Goal: Task Accomplishment & Management: Complete application form

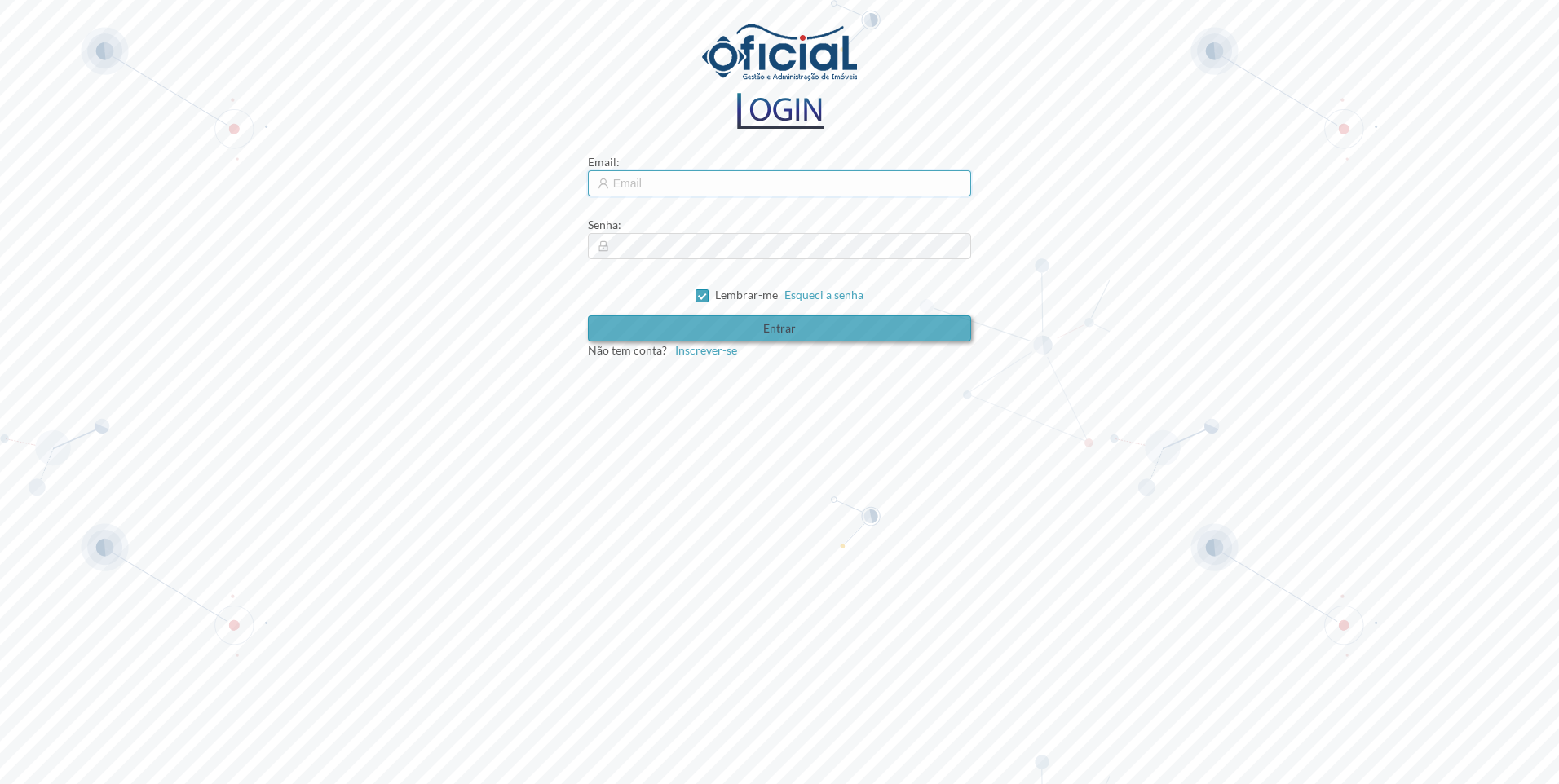
type input "[EMAIL_ADDRESS][DOMAIN_NAME]"
click at [706, 325] on button "Entrar" at bounding box center [780, 328] width 384 height 26
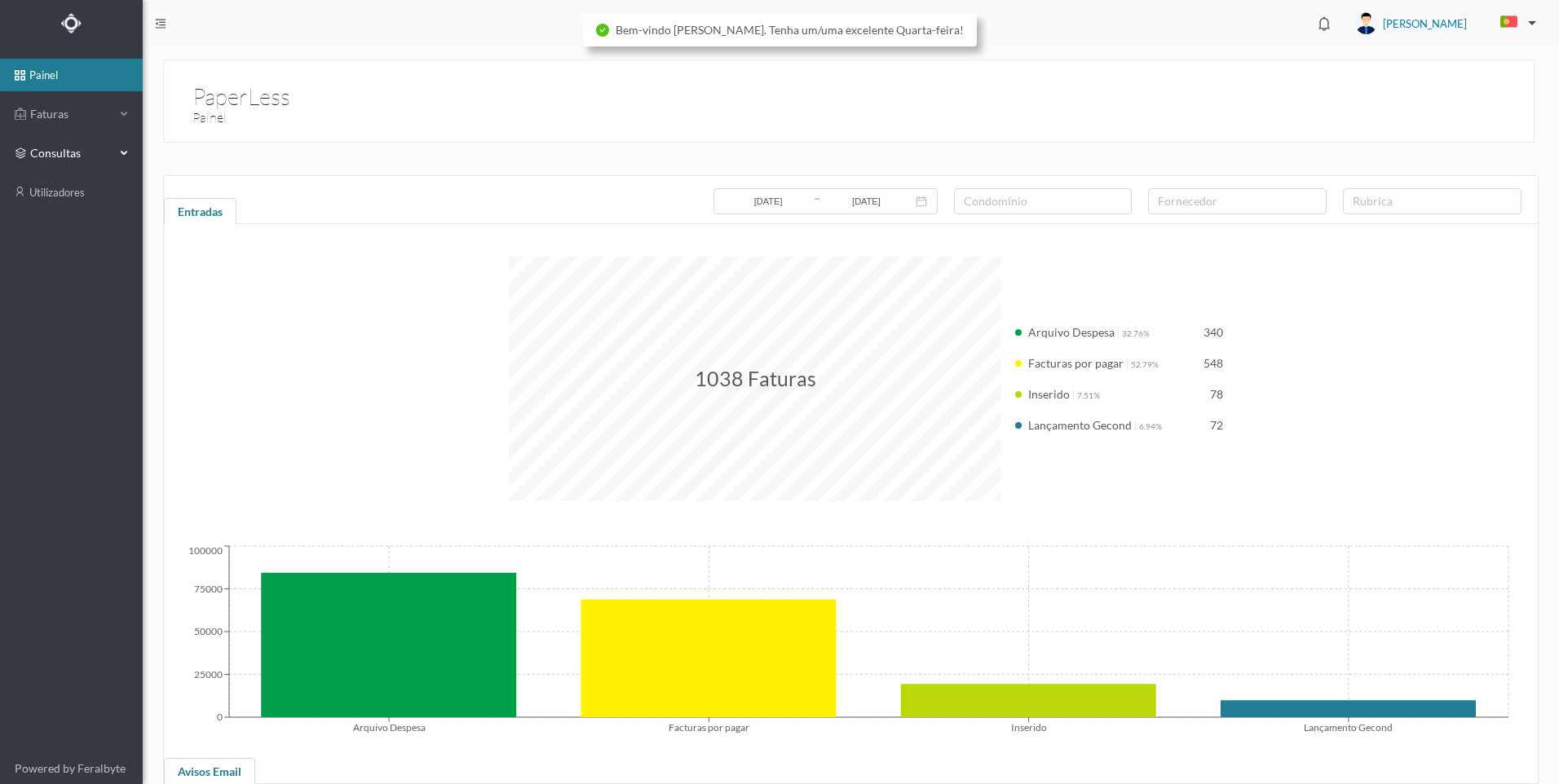
click at [94, 155] on span "consultas" at bounding box center [71, 153] width 81 height 16
click at [105, 117] on span "Faturas" at bounding box center [71, 113] width 90 height 16
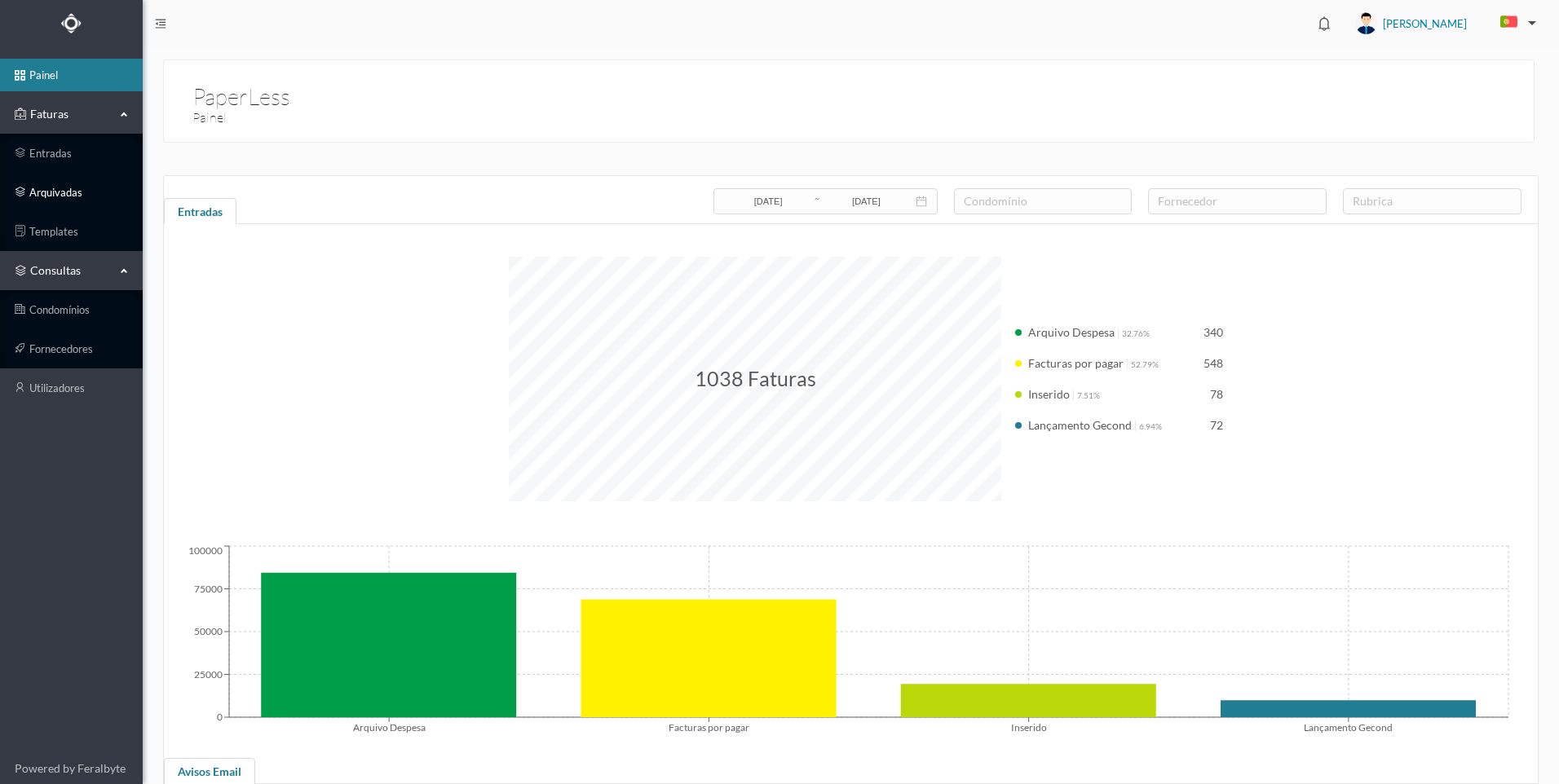
click at [53, 196] on link "arquivadas" at bounding box center [71, 193] width 143 height 33
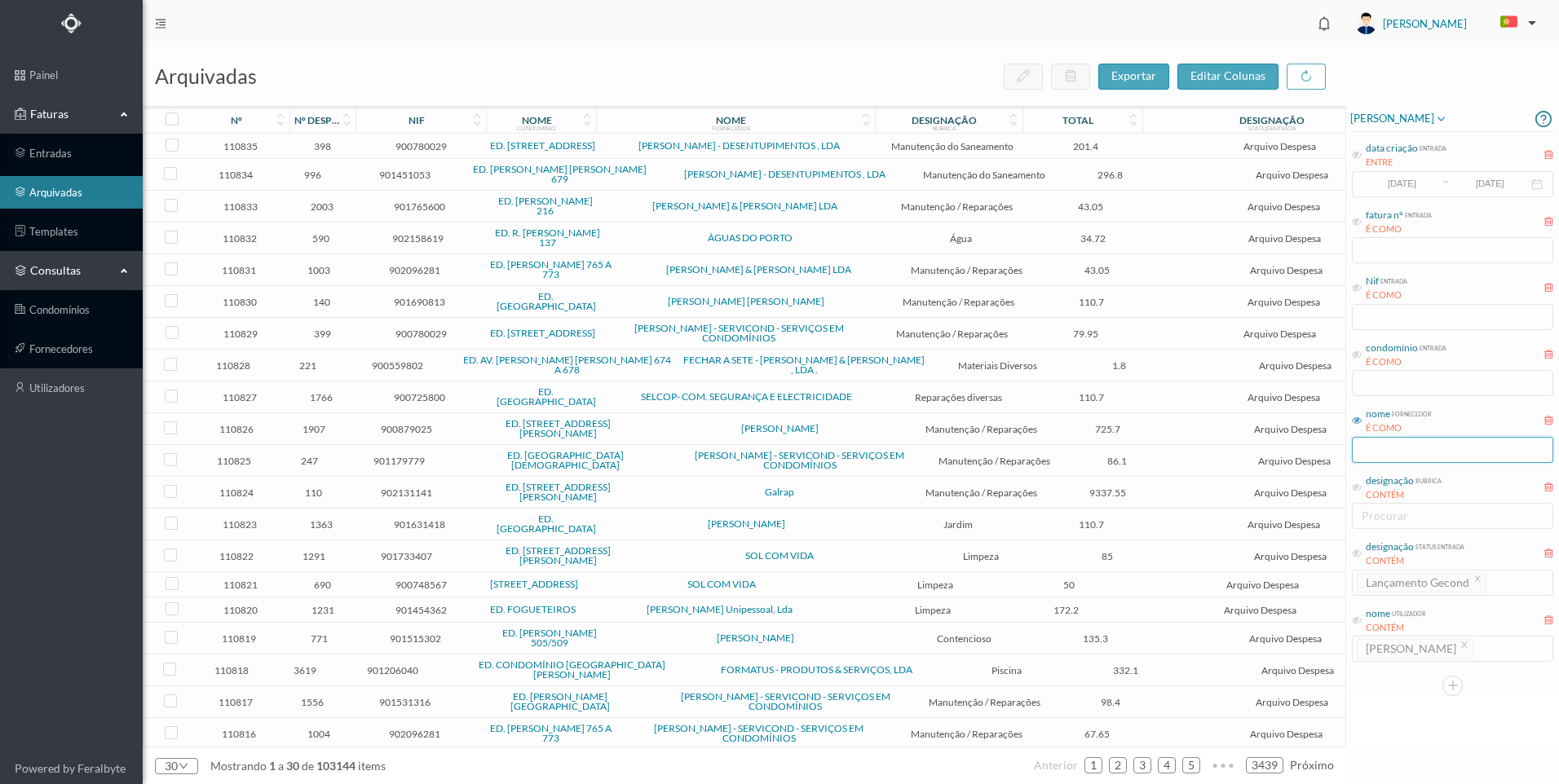
click at [1367, 456] on input "text" at bounding box center [1452, 450] width 202 height 26
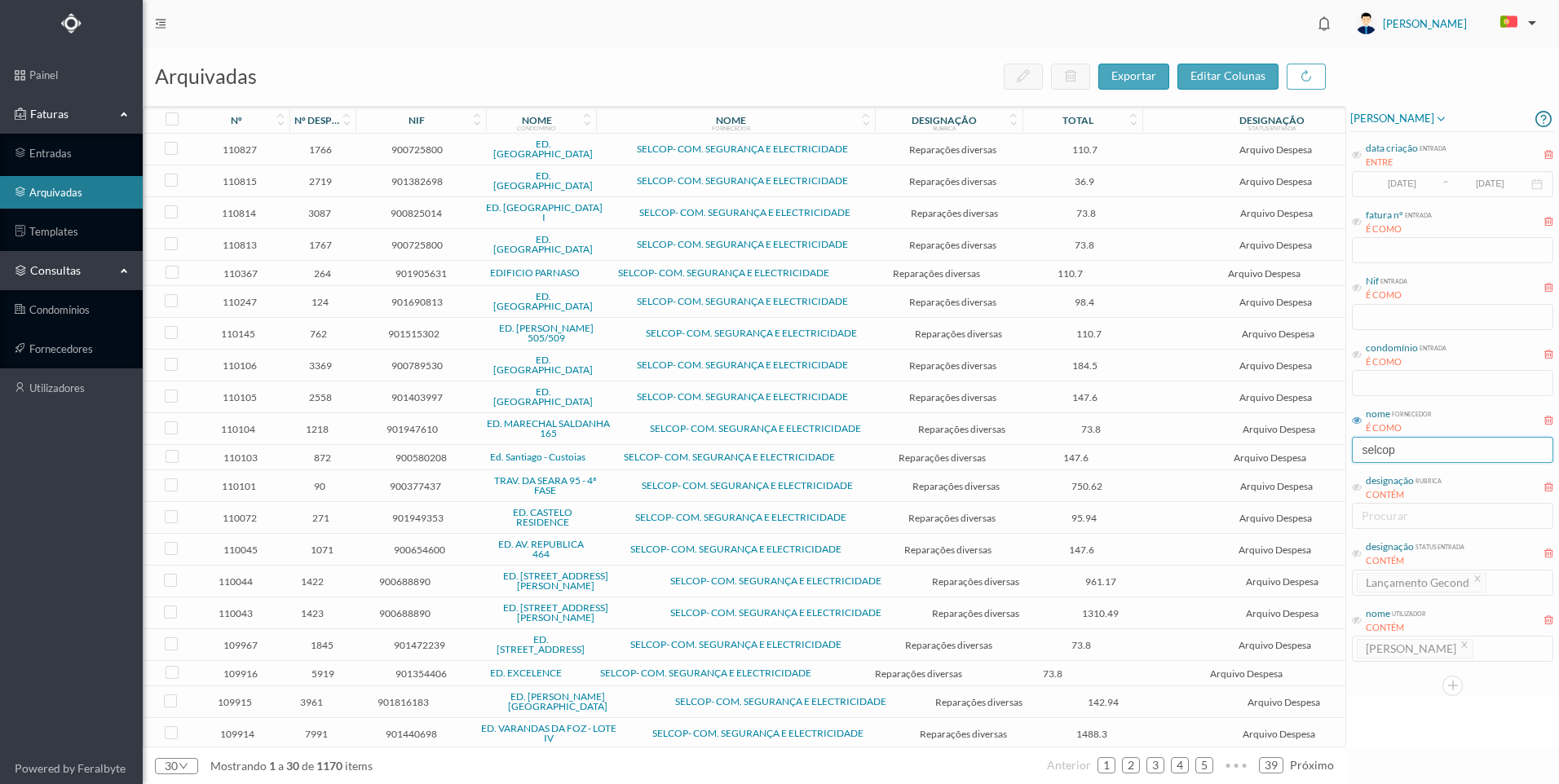
type input "selcop"
click at [1351, 354] on div "condomínio entrada É COMO" at bounding box center [1452, 367] width 205 height 61
click at [1356, 357] on icon at bounding box center [1356, 355] width 10 height 10
click at [1365, 382] on input "text" at bounding box center [1452, 383] width 202 height 26
click at [1383, 388] on input "767" at bounding box center [1452, 383] width 202 height 26
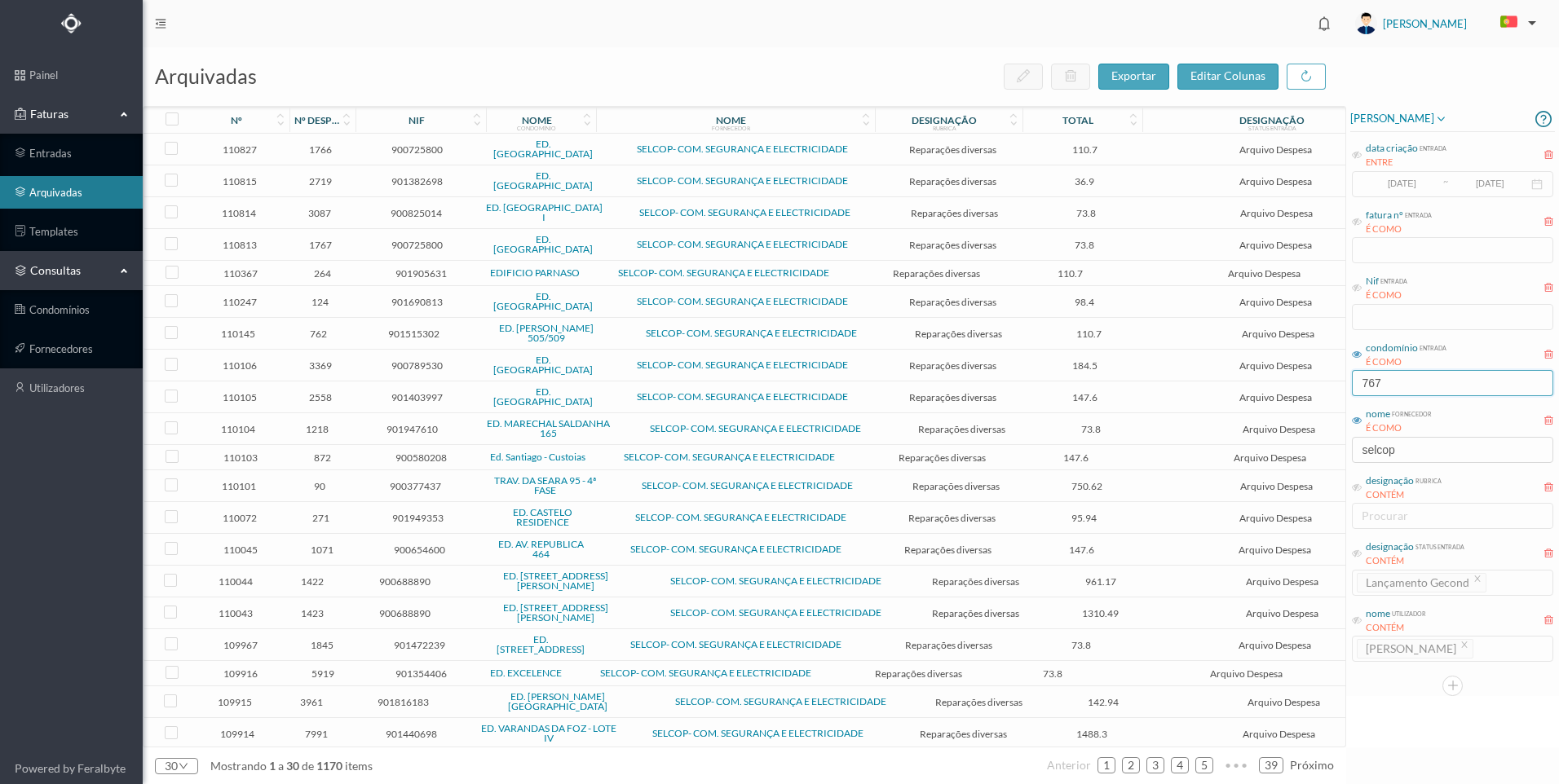
click at [1383, 388] on input "767" at bounding box center [1452, 383] width 202 height 26
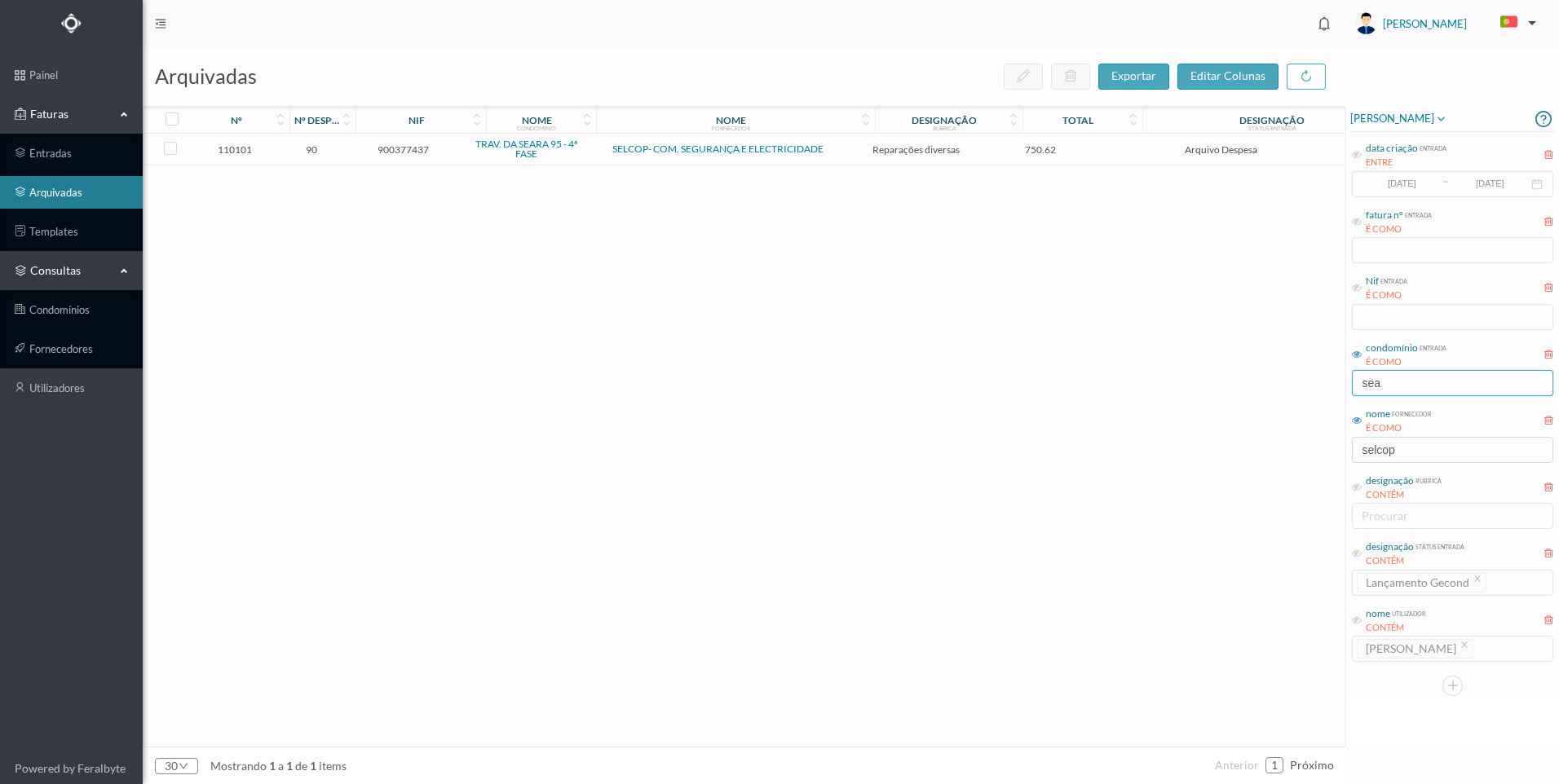
type input "sea"
click at [1002, 149] on span "750.62" at bounding box center [1040, 149] width 104 height 13
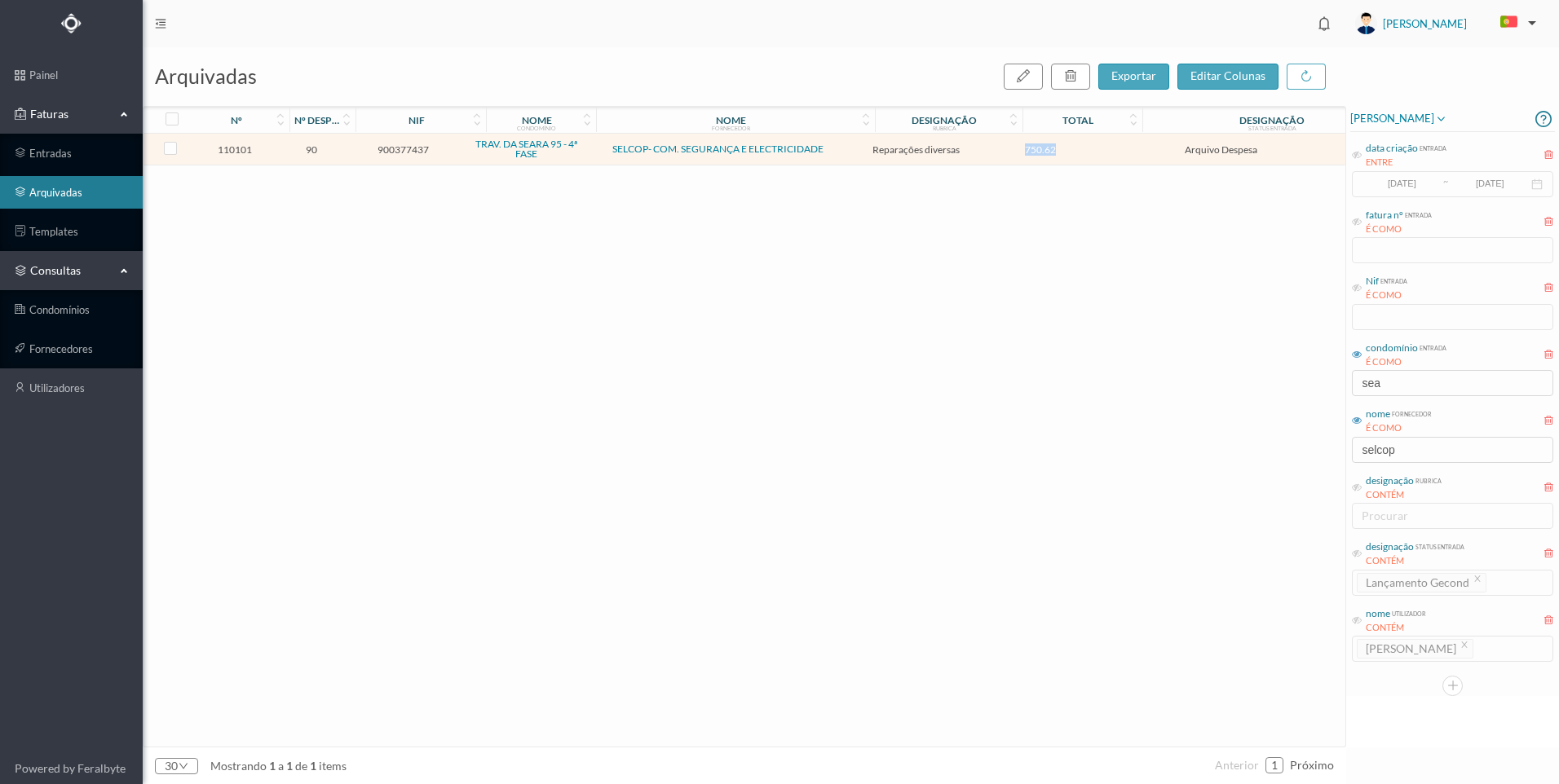
click at [1002, 149] on span "750.62" at bounding box center [1040, 149] width 104 height 13
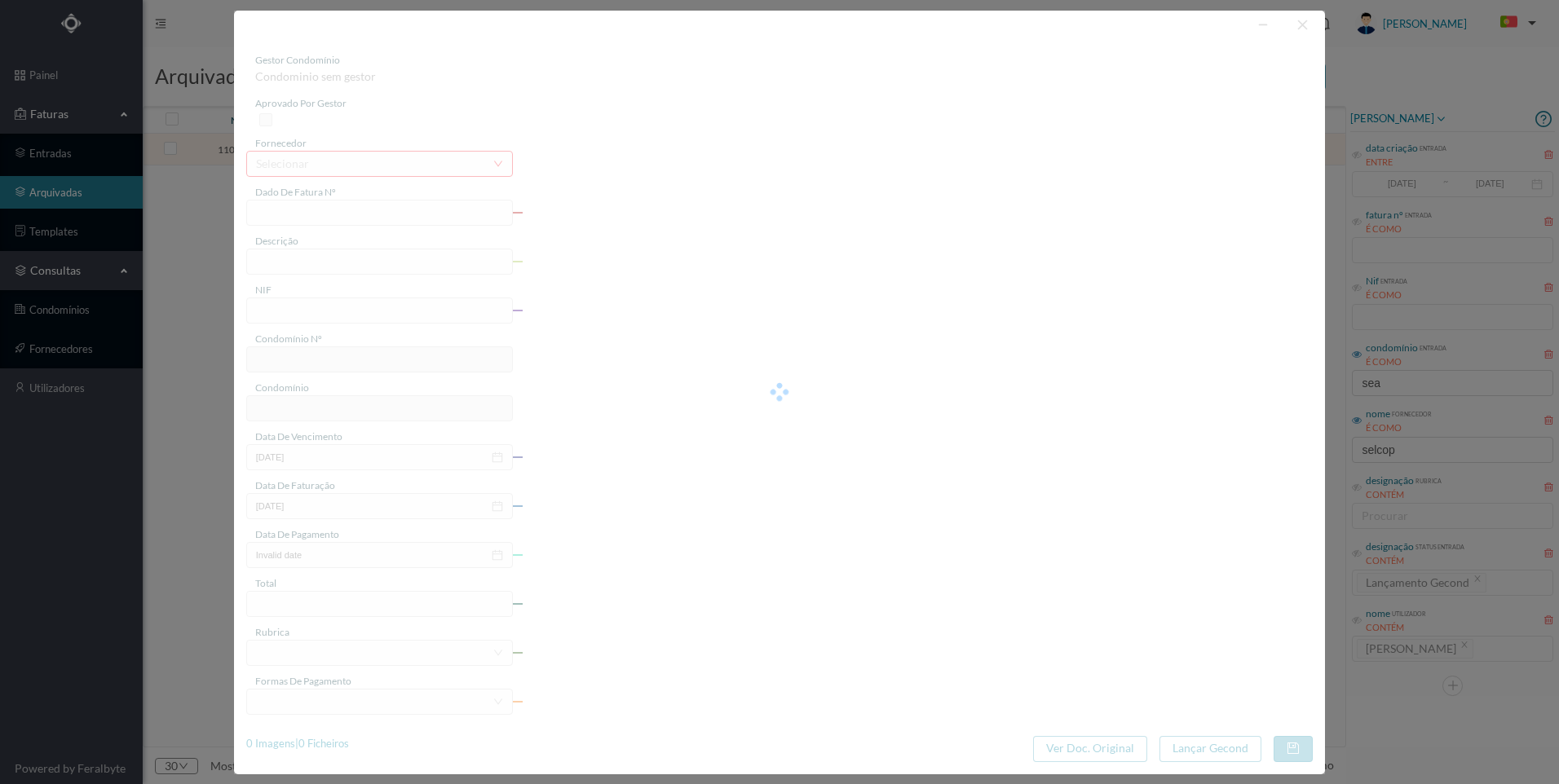
type input "FCT ER25/410"
type input "Reparação condutas ventilação"
type input "900377437"
type input "[DATE]"
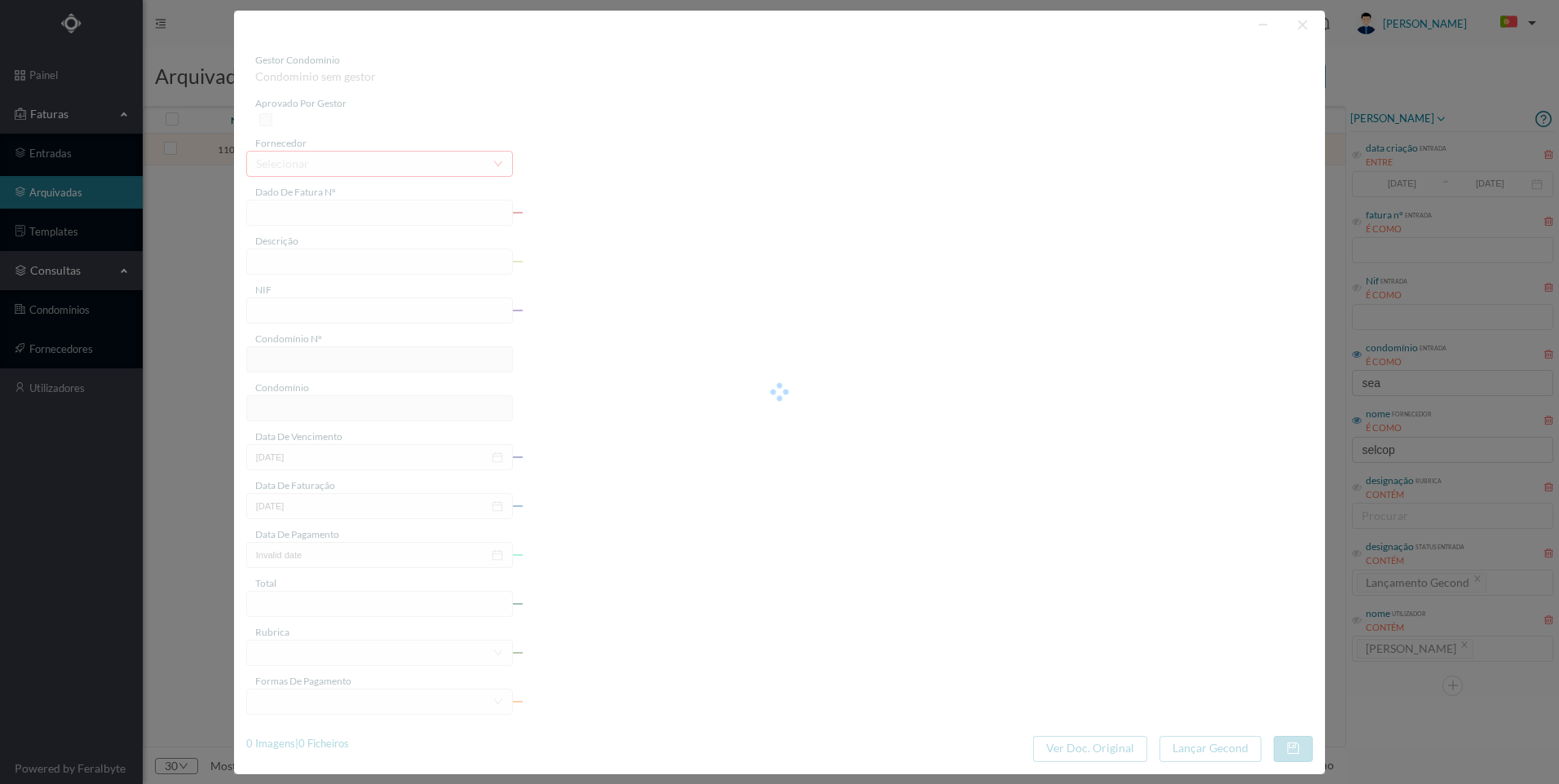
type input "[DATE]"
type input "750.62"
type input "767"
type input "TRAV. DA SEARA 95 - 4ª FASE"
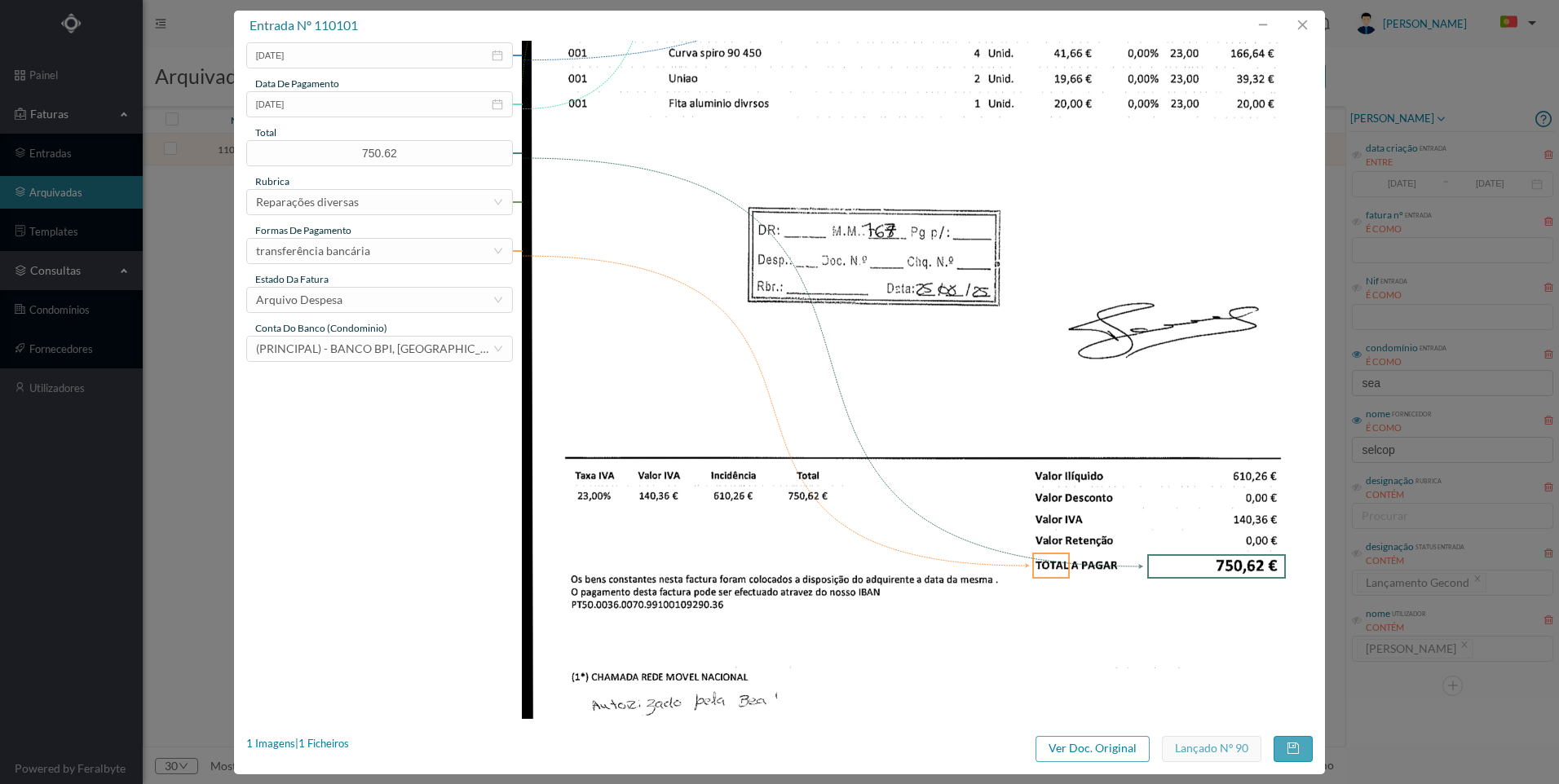
scroll to position [454, 0]
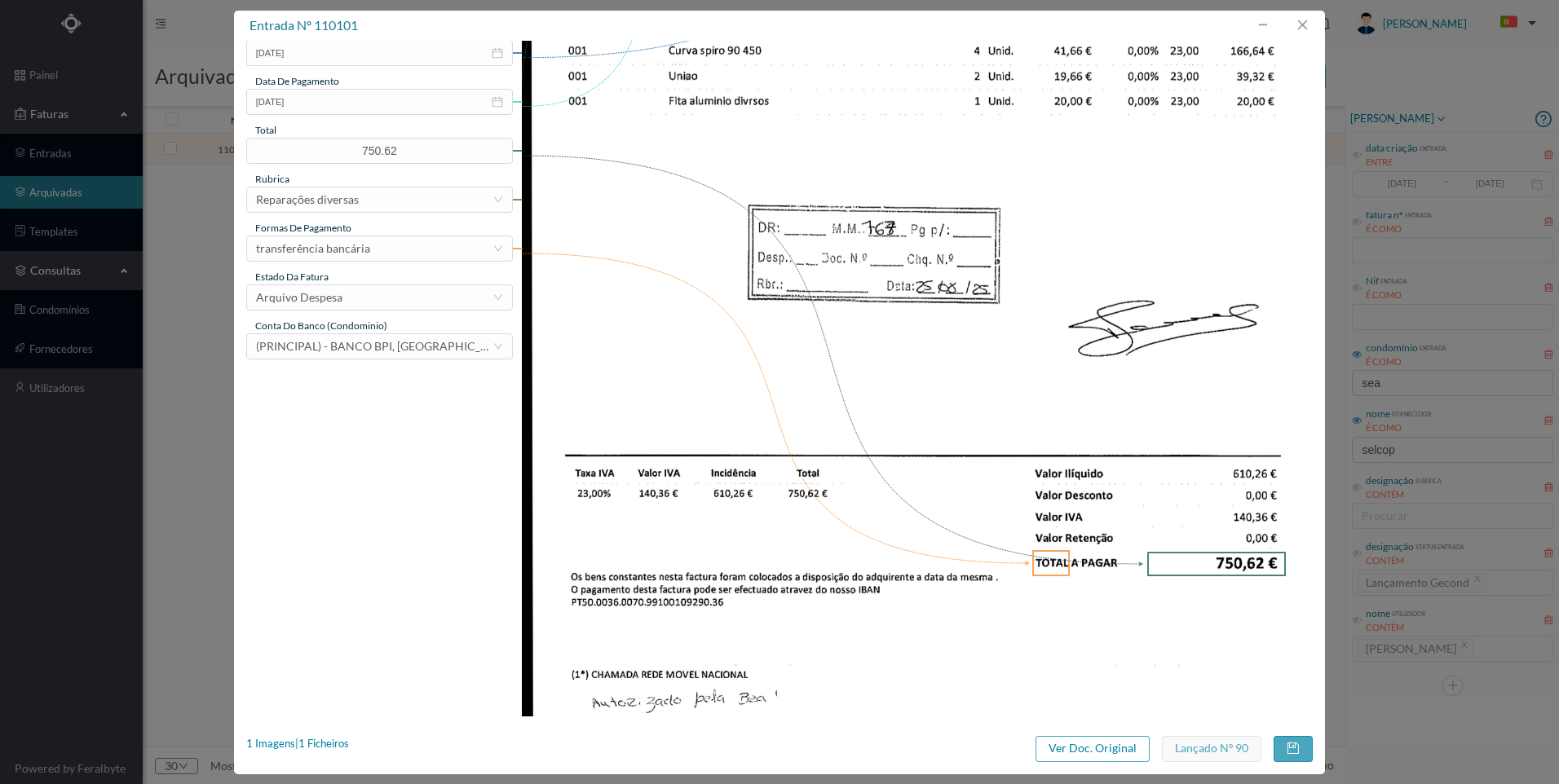
drag, startPoint x: 1213, startPoint y: 560, endPoint x: 1249, endPoint y: 560, distance: 36.0
click at [1249, 560] on div at bounding box center [1216, 563] width 139 height 24
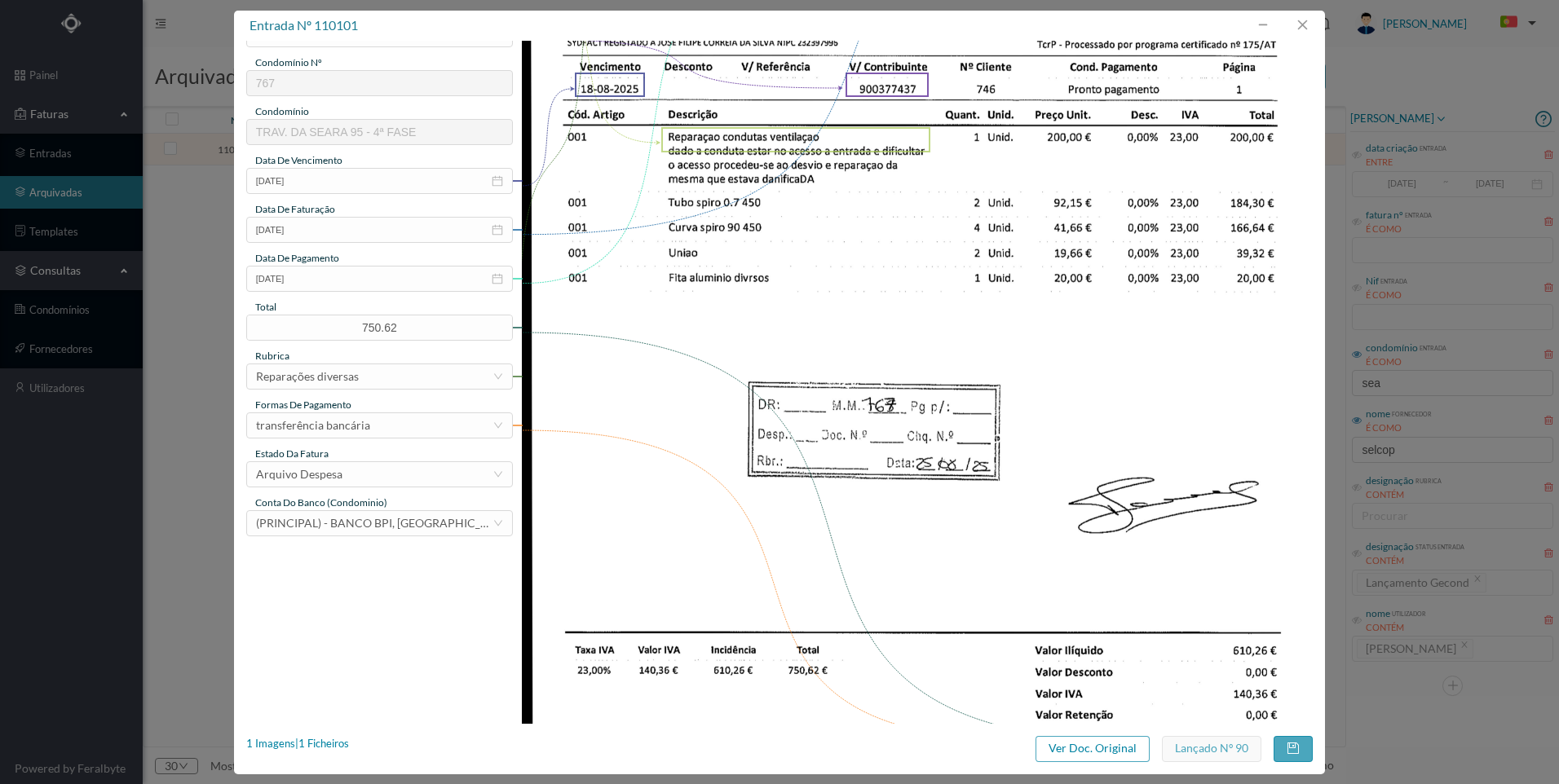
scroll to position [46, 0]
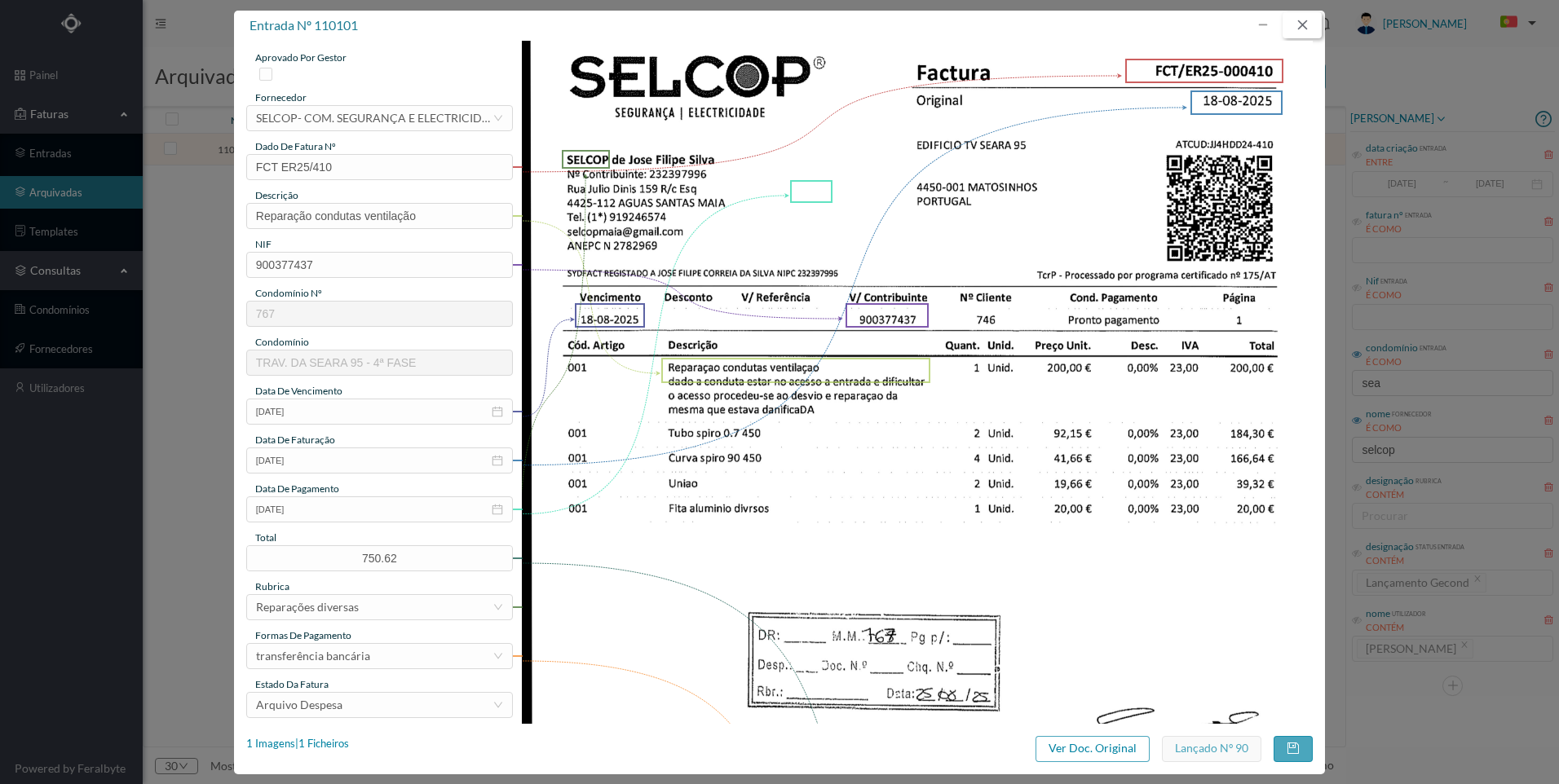
click at [1285, 22] on button "button" at bounding box center [1302, 25] width 39 height 26
